Goal: Contribute content

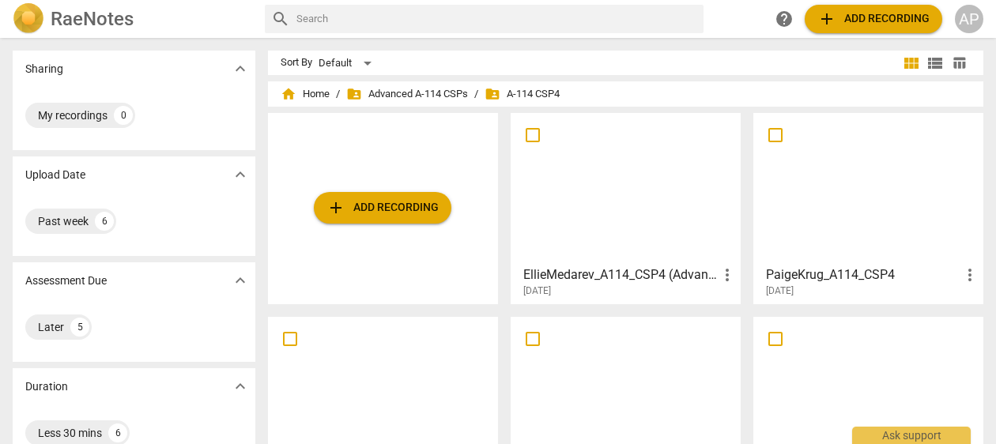
scroll to position [28, 0]
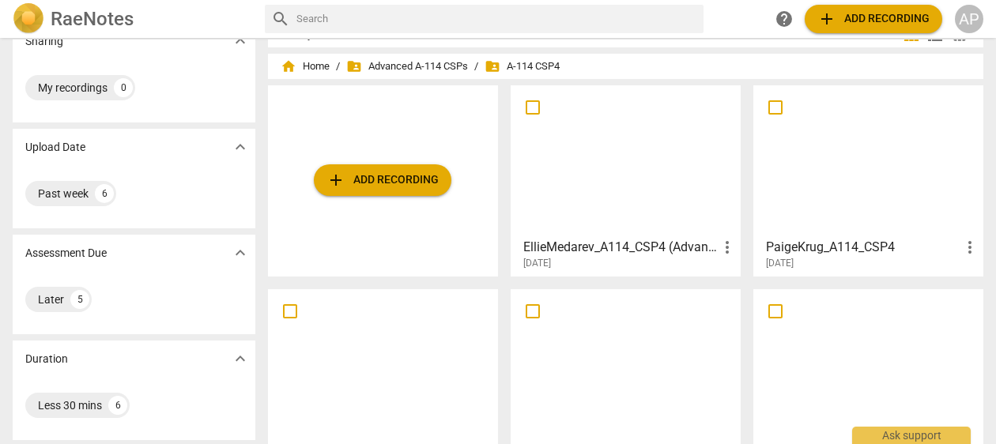
click at [374, 176] on span "add Add recording" at bounding box center [383, 180] width 112 height 19
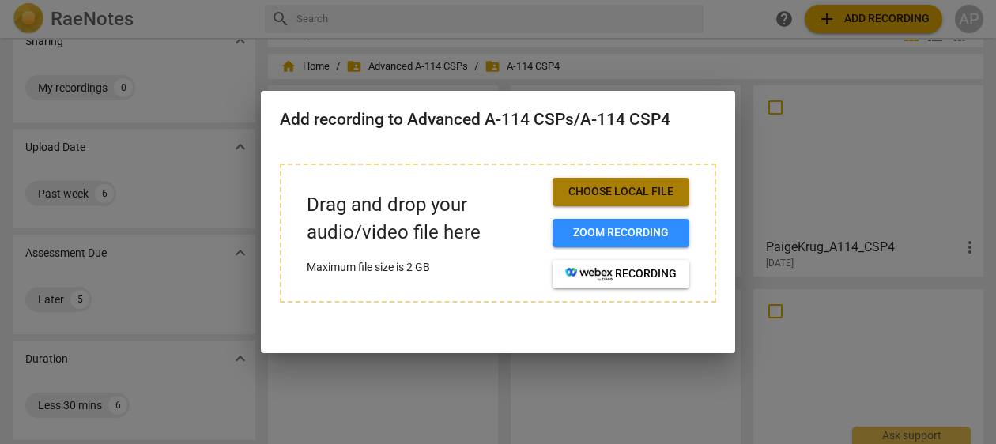
click at [581, 200] on span "Choose local file" at bounding box center [620, 192] width 111 height 16
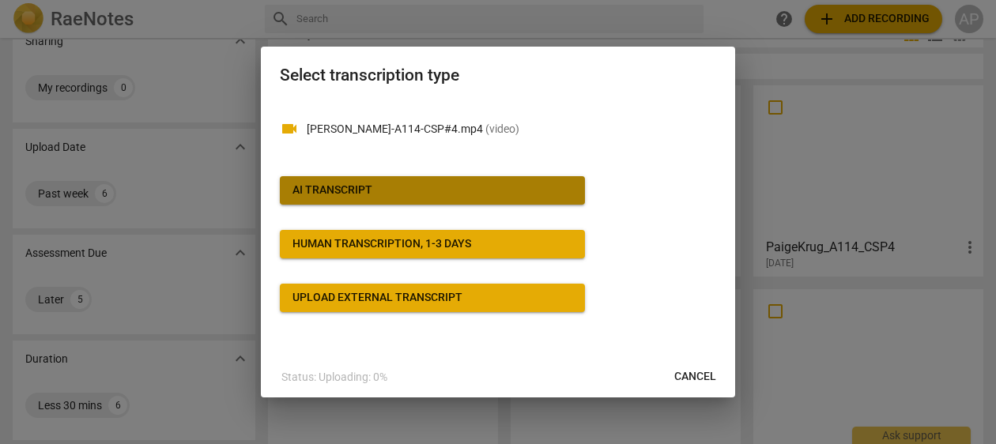
click at [526, 193] on span "AI Transcript" at bounding box center [433, 191] width 280 height 16
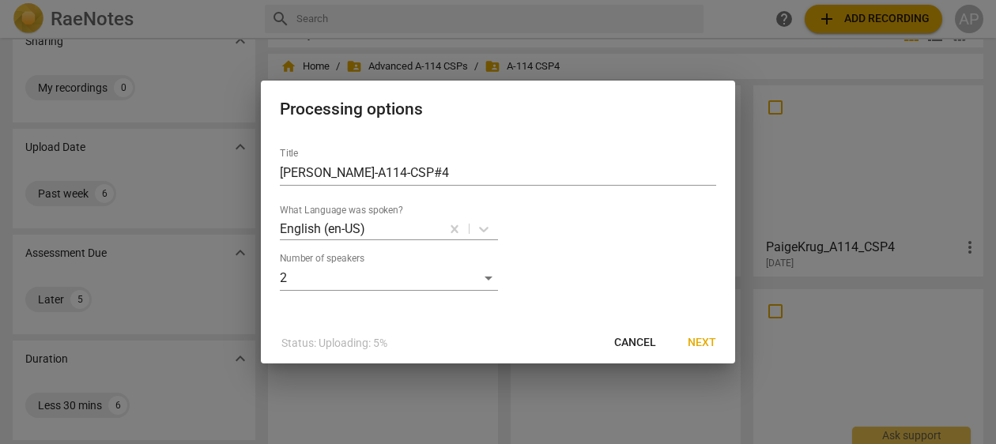
click at [695, 347] on span "Next" at bounding box center [702, 343] width 28 height 16
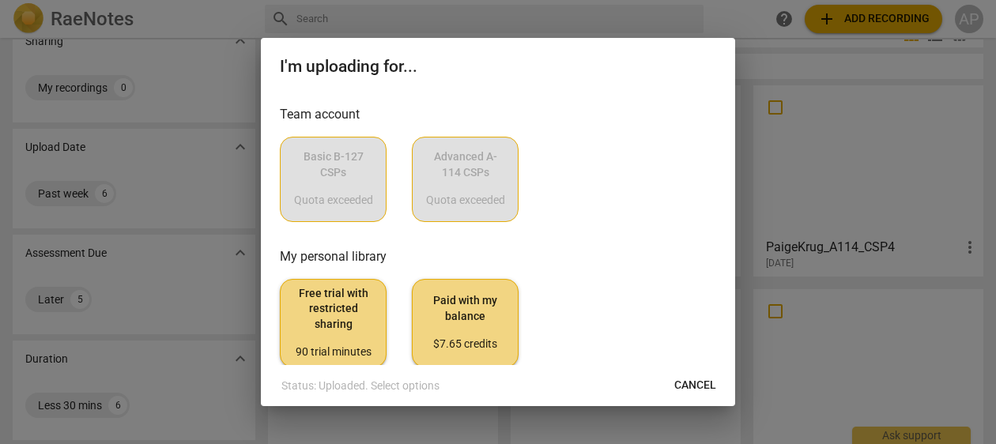
click at [459, 220] on div "Basic B-127 CSPs Quota exceeded Advanced A-114 CSPs Quota exceeded" at bounding box center [498, 179] width 436 height 85
click at [689, 392] on span "Cancel" at bounding box center [695, 386] width 42 height 16
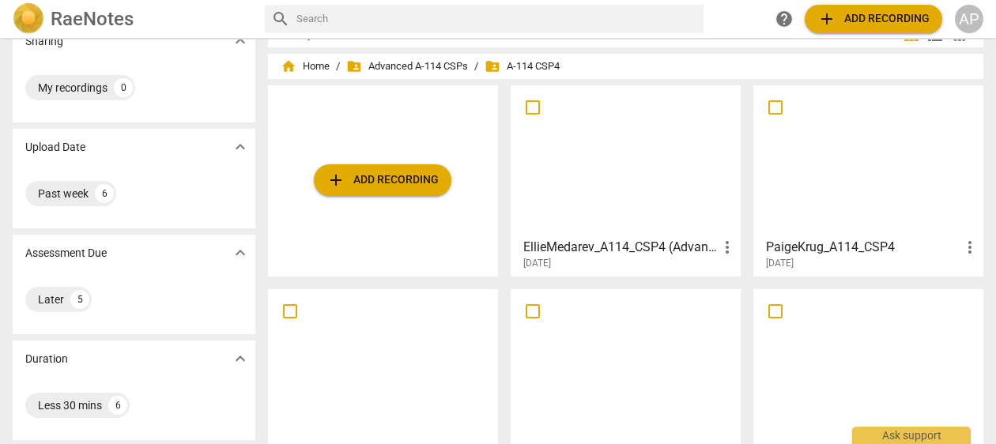
click at [383, 182] on span "add Add recording" at bounding box center [383, 180] width 112 height 19
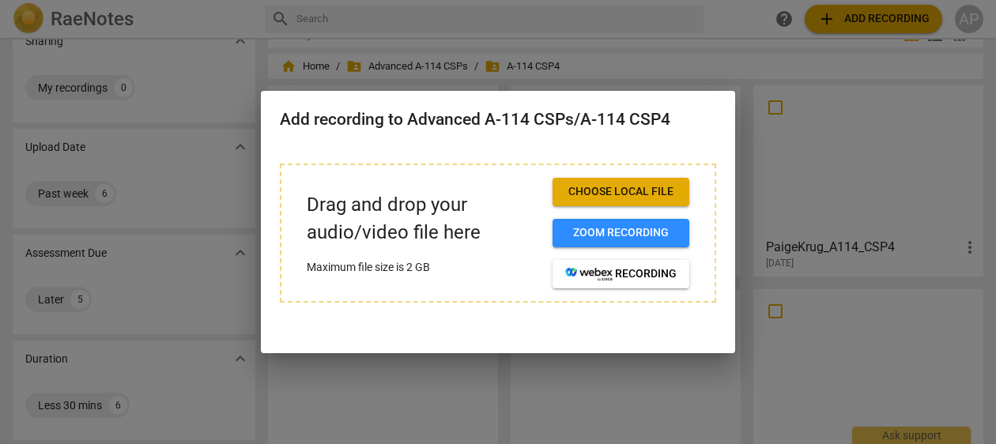
click at [584, 198] on span "Choose local file" at bounding box center [620, 192] width 111 height 16
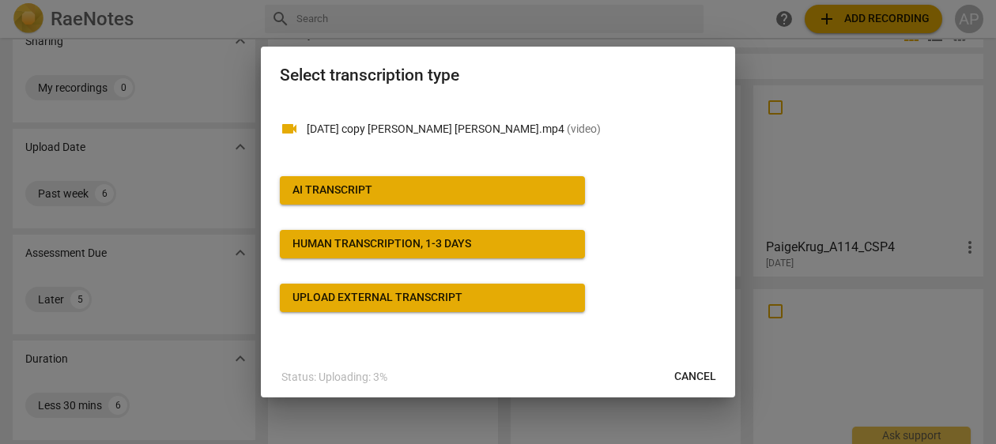
click at [698, 384] on span "Cancel" at bounding box center [695, 377] width 42 height 16
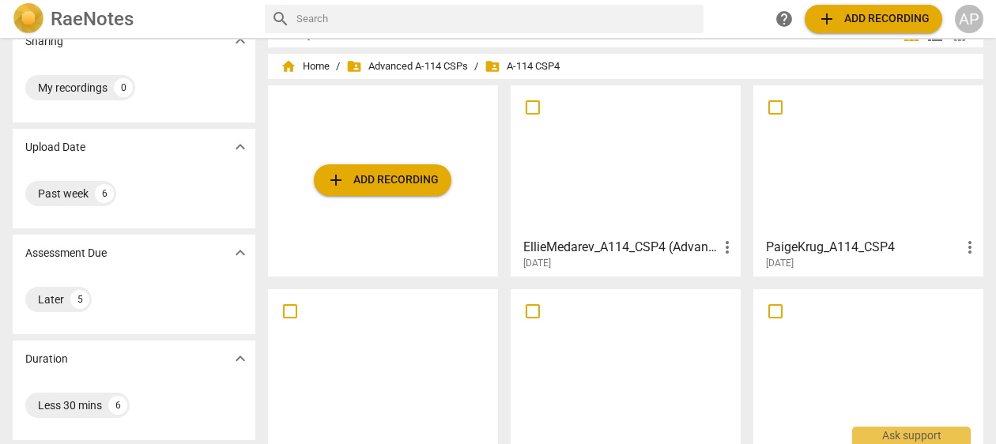
click at [368, 187] on span "add Add recording" at bounding box center [383, 180] width 112 height 19
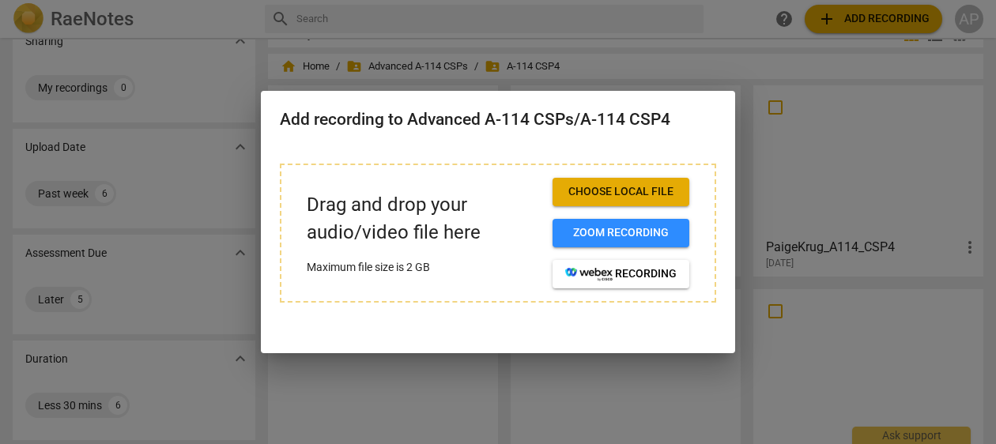
click at [594, 194] on span "Choose local file" at bounding box center [620, 192] width 111 height 16
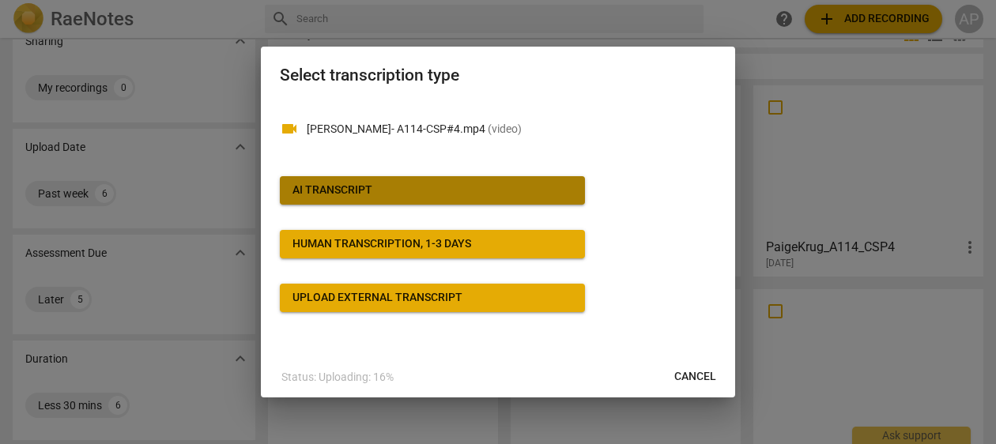
click at [566, 195] on span "AI Transcript" at bounding box center [433, 191] width 280 height 16
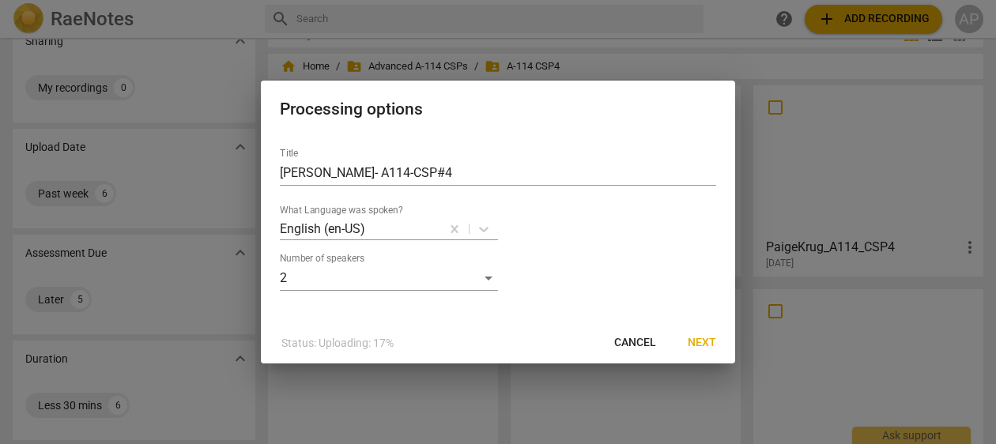
click at [695, 346] on span "Next" at bounding box center [702, 343] width 28 height 16
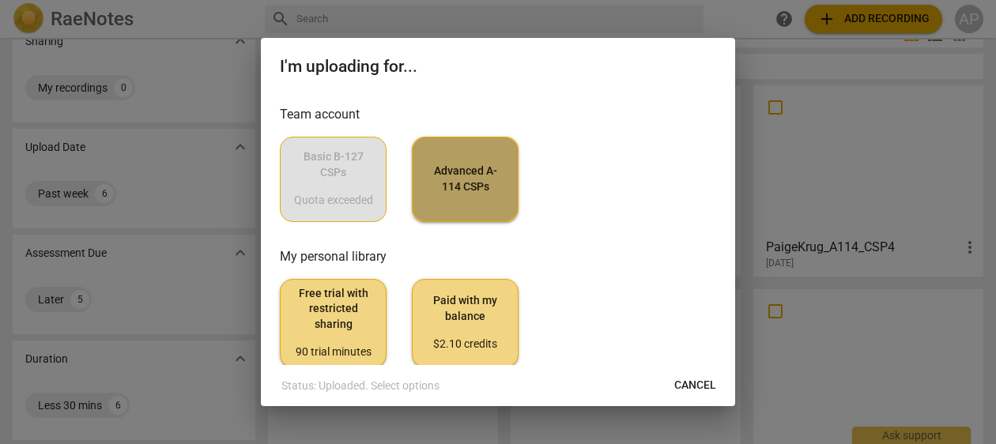
click at [475, 195] on span "Advanced A-114 CSPs" at bounding box center [465, 179] width 80 height 31
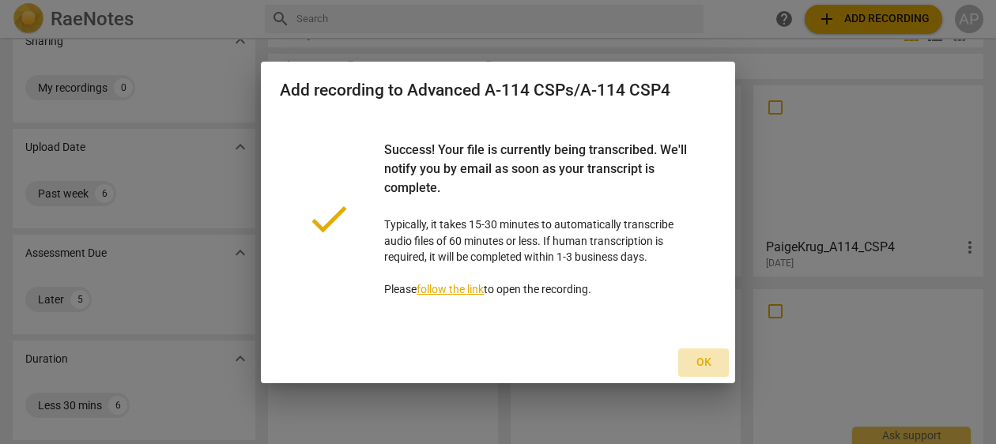
click at [702, 371] on span "Ok" at bounding box center [703, 363] width 25 height 16
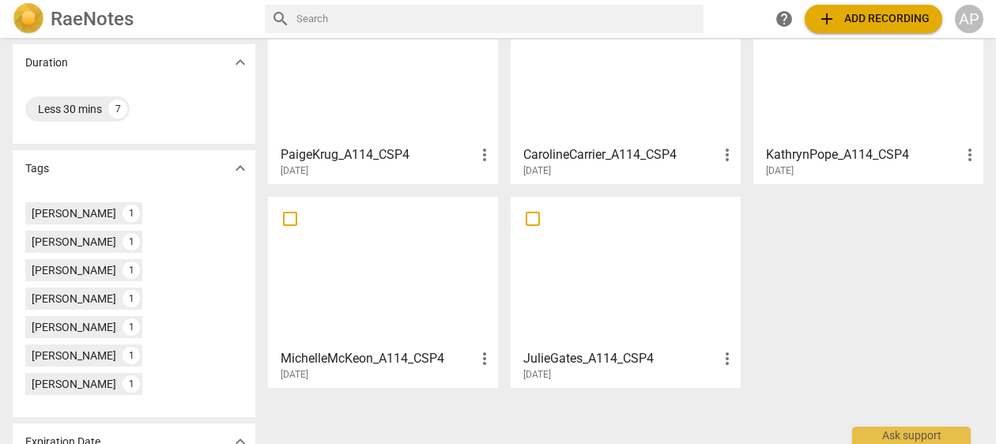
scroll to position [0, 0]
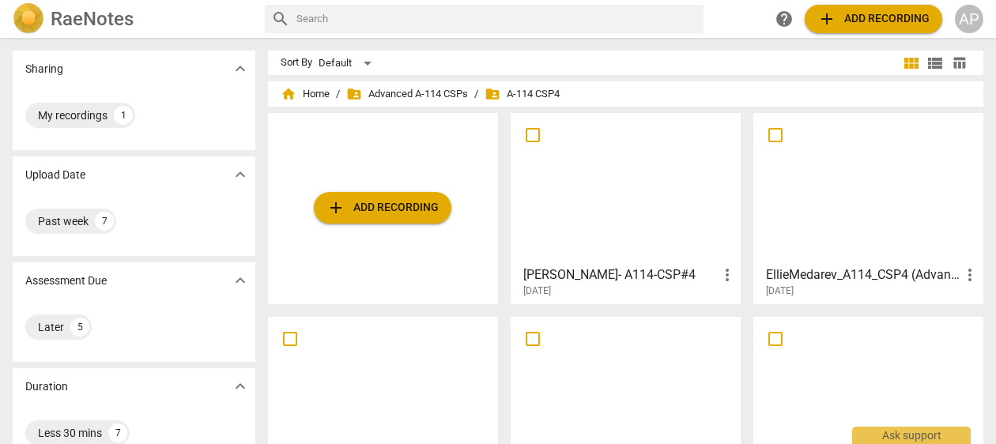
click at [664, 209] on div at bounding box center [625, 189] width 219 height 140
